Goal: Go to known website: Access a specific website the user already knows

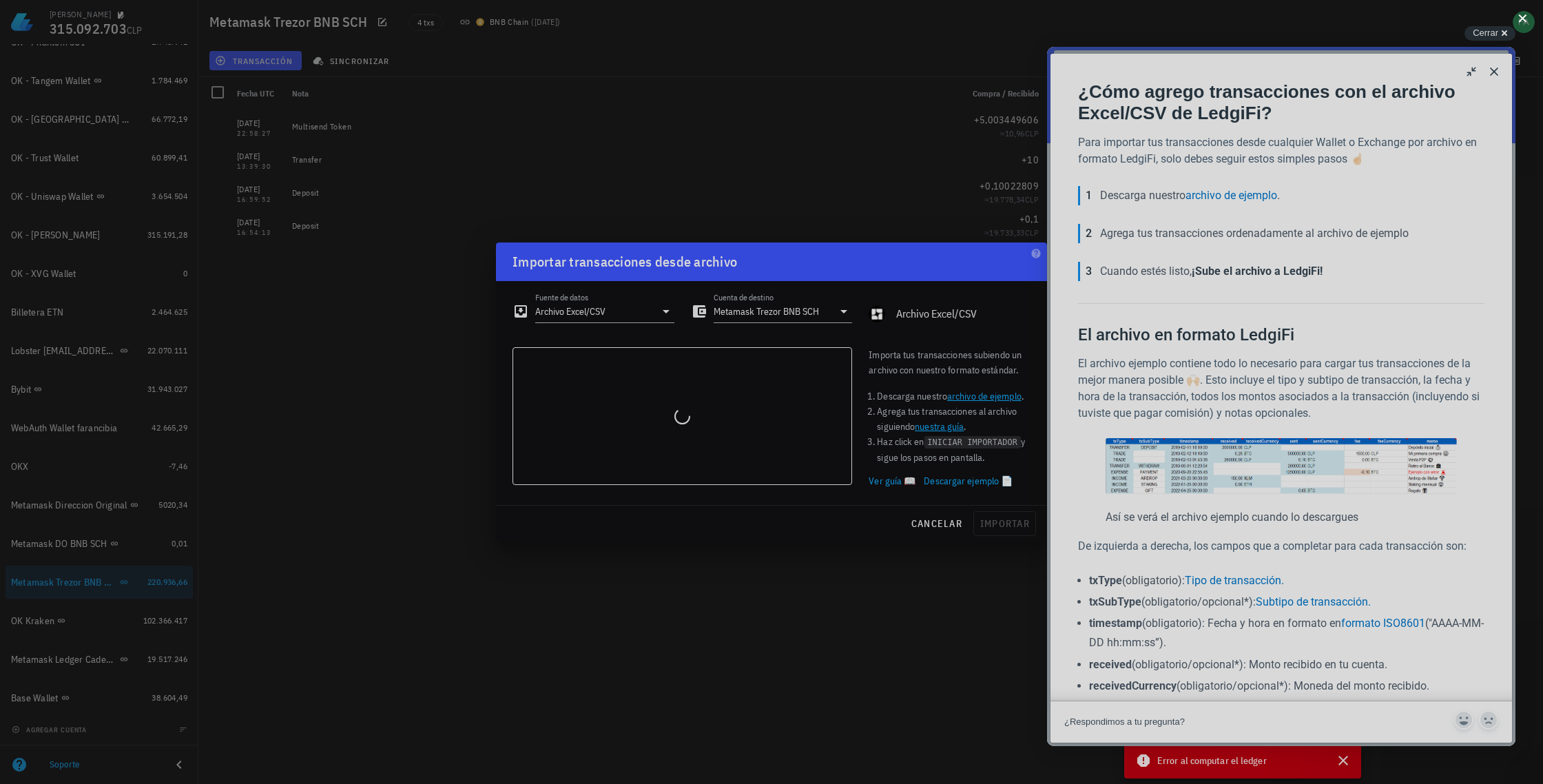
scroll to position [2262, 0]
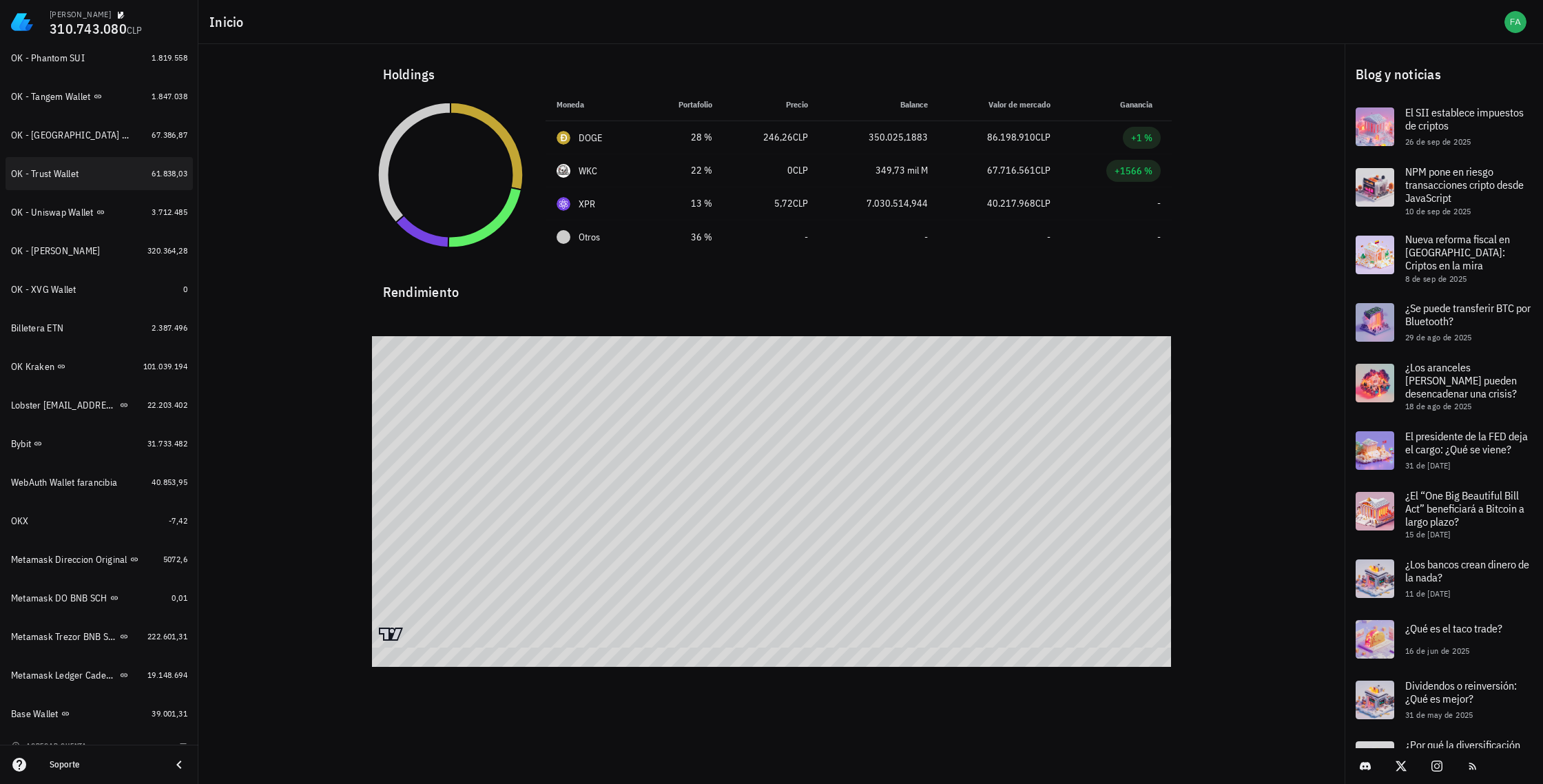
scroll to position [867, 0]
